Goal: Task Accomplishment & Management: Manage account settings

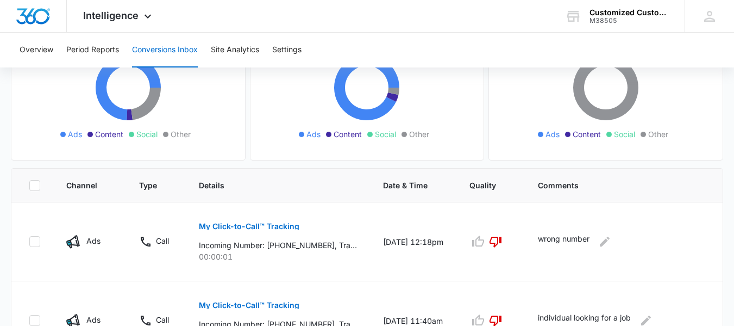
scroll to position [124, 0]
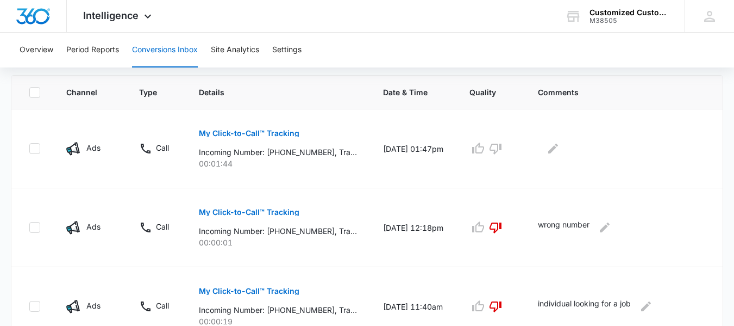
scroll to position [238, 0]
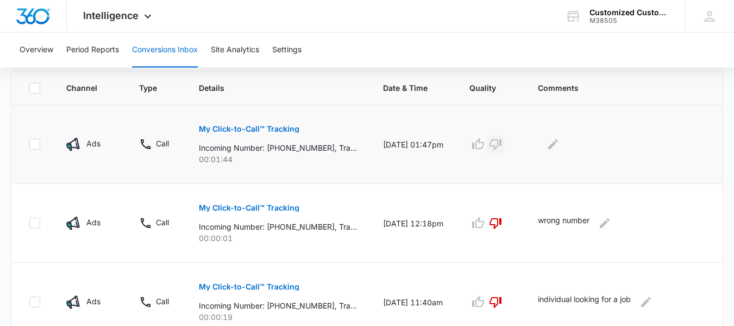
click at [502, 143] on icon "button" at bounding box center [495, 144] width 13 height 13
click at [559, 145] on icon "Edit Comments" at bounding box center [553, 144] width 13 height 13
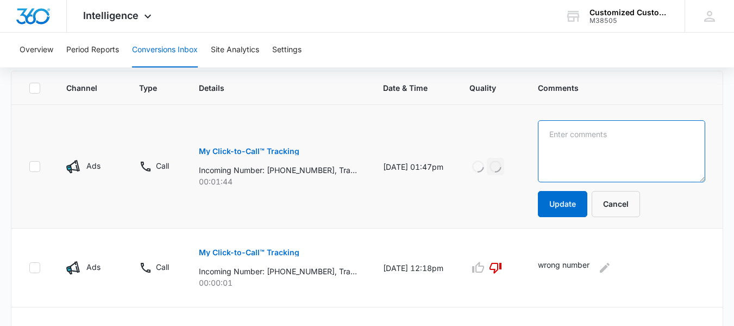
click at [559, 136] on textarea at bounding box center [621, 151] width 167 height 62
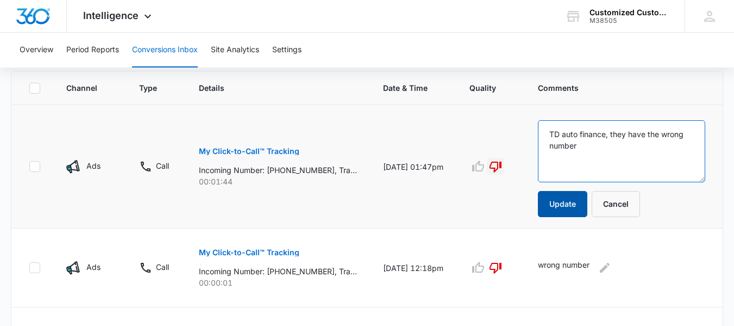
type textarea "TD auto finance, they have the wrong number"
click at [577, 205] on button "Update" at bounding box center [562, 204] width 49 height 26
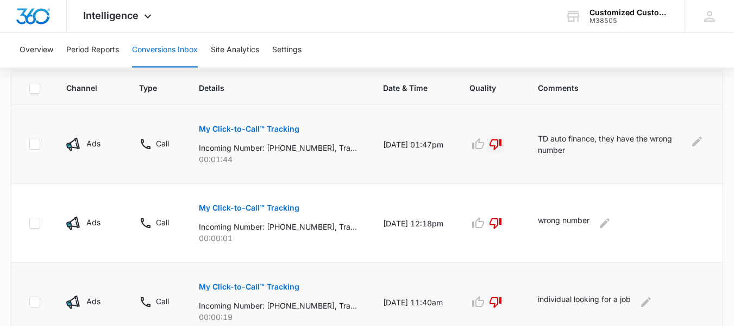
click at [286, 294] on button "My Click-to-Call™ Tracking" at bounding box center [249, 286] width 101 height 26
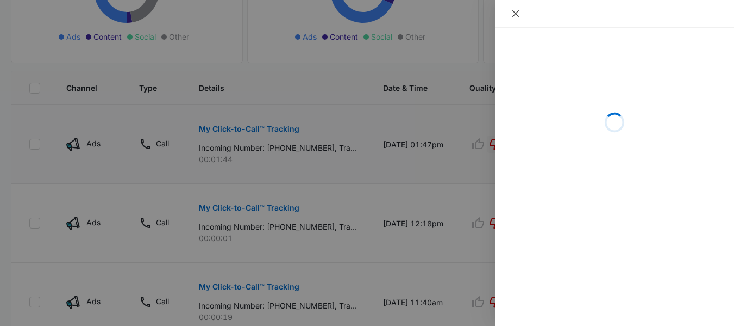
click at [515, 12] on icon "close" at bounding box center [516, 13] width 9 height 9
